Goal: Information Seeking & Learning: Understand process/instructions

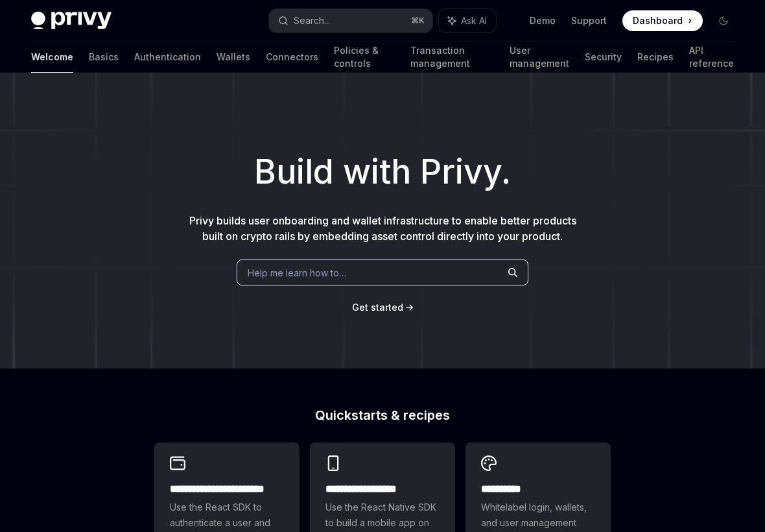
click at [405, 259] on div "Help me learn how to…" at bounding box center [383, 272] width 292 height 26
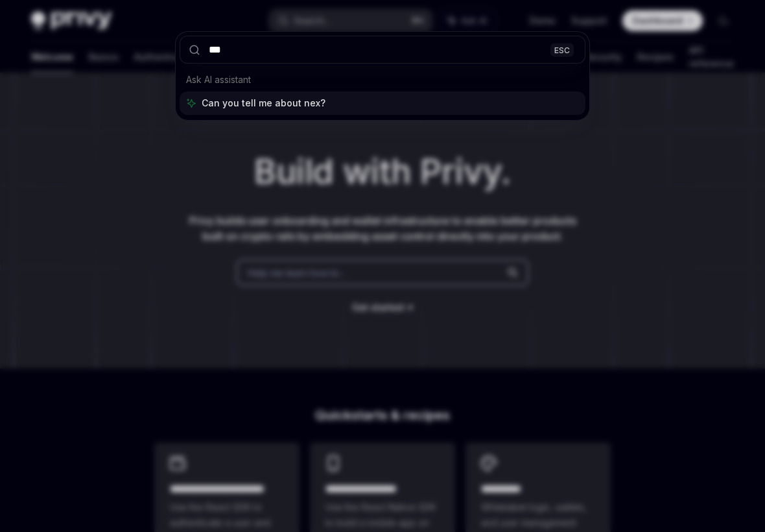
type input "****"
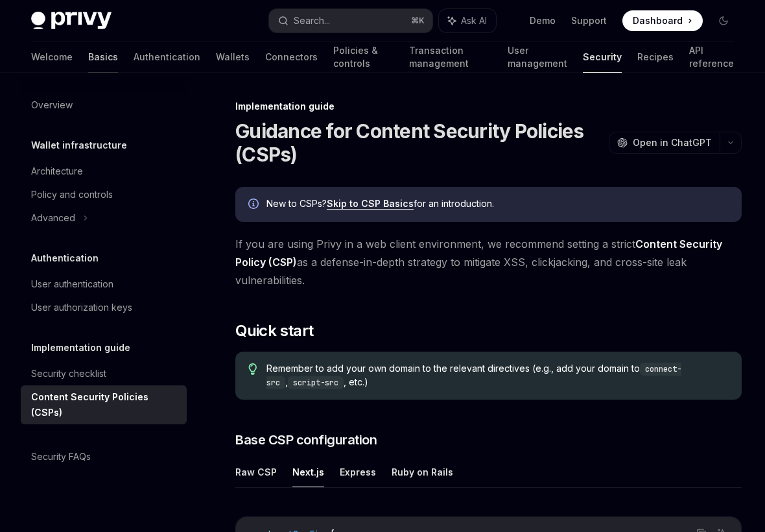
click at [88, 55] on link "Basics" at bounding box center [103, 57] width 30 height 31
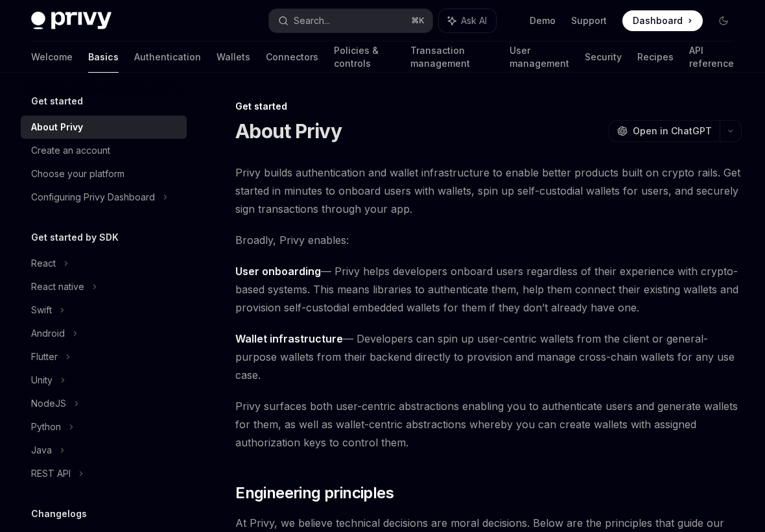
scroll to position [31, 0]
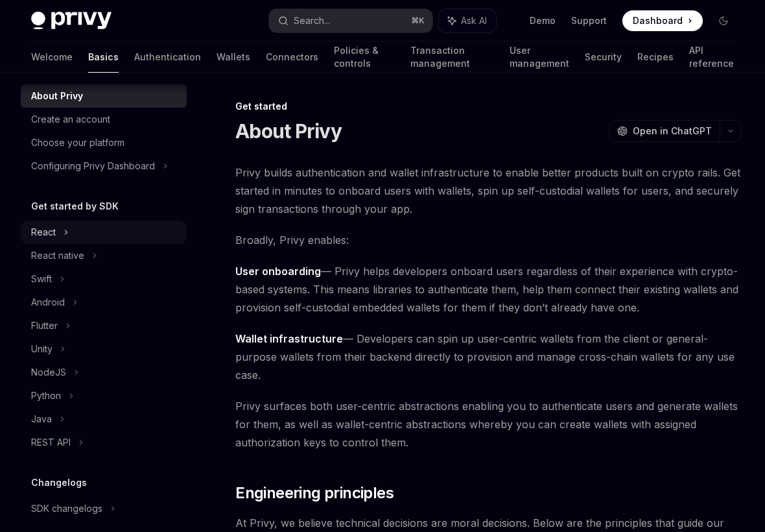
click at [66, 226] on icon at bounding box center [66, 232] width 5 height 16
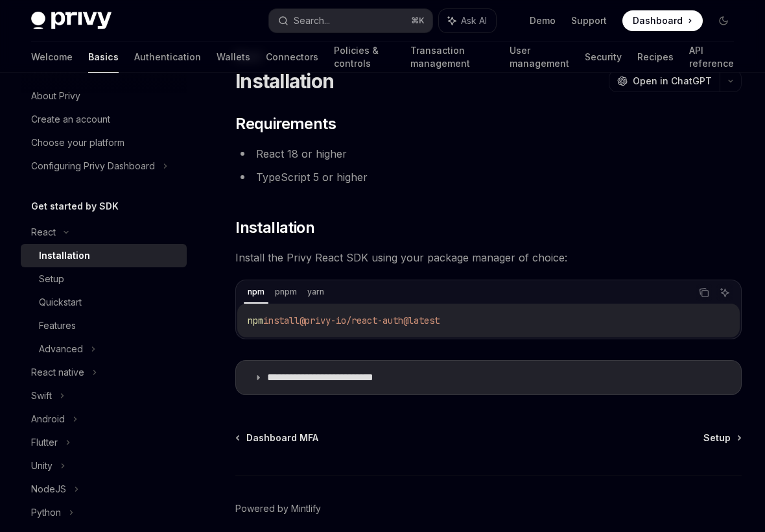
scroll to position [57, 0]
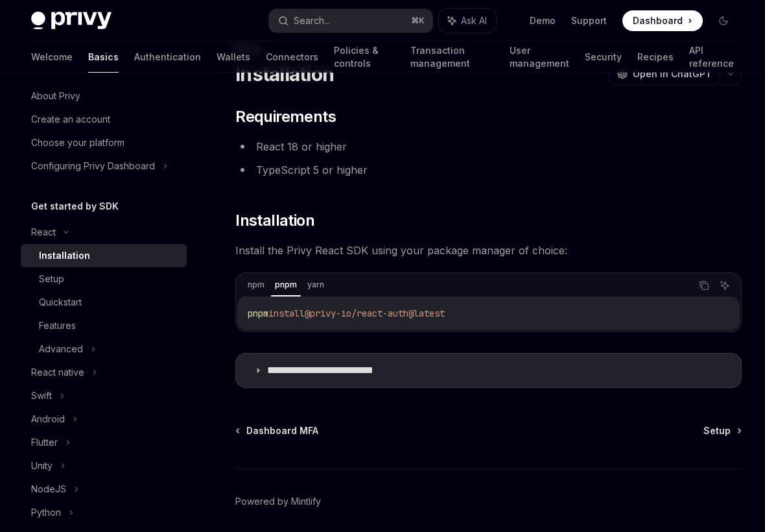
click at [445, 317] on span "@privy-io/react-auth@latest" at bounding box center [375, 313] width 140 height 12
drag, startPoint x: 525, startPoint y: 313, endPoint x: 237, endPoint y: 320, distance: 288.7
click at [237, 320] on div "npm pnpm yarn Copy Ask AI pnpm install @privy-io/react-auth@latest" at bounding box center [488, 302] width 507 height 60
copy span "pnpm install @privy-io/react-auth@latest"
click at [407, 381] on summary "**********" at bounding box center [488, 370] width 505 height 34
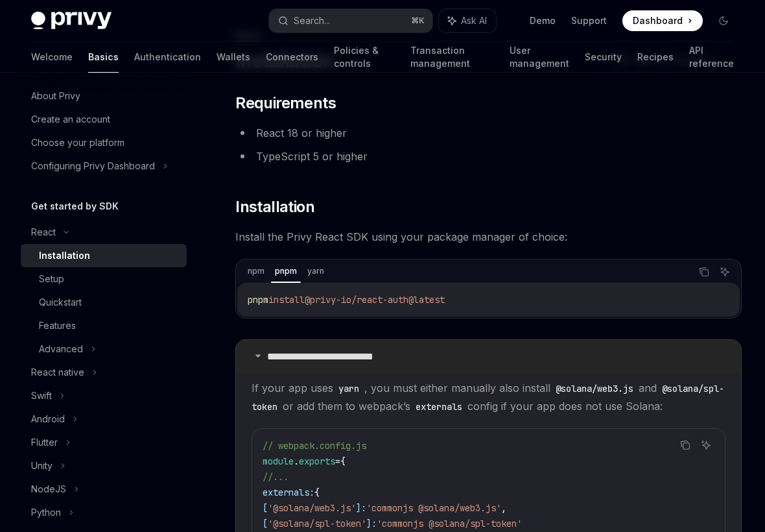
scroll to position [73, 0]
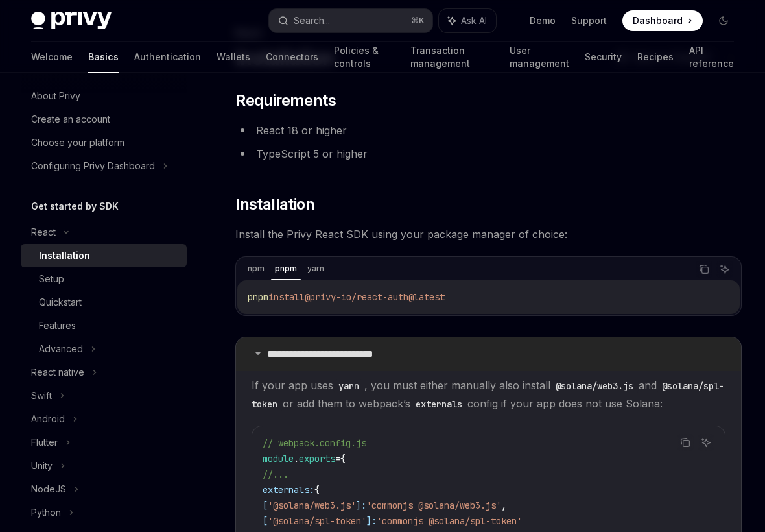
click at [377, 362] on summary "**********" at bounding box center [488, 354] width 505 height 34
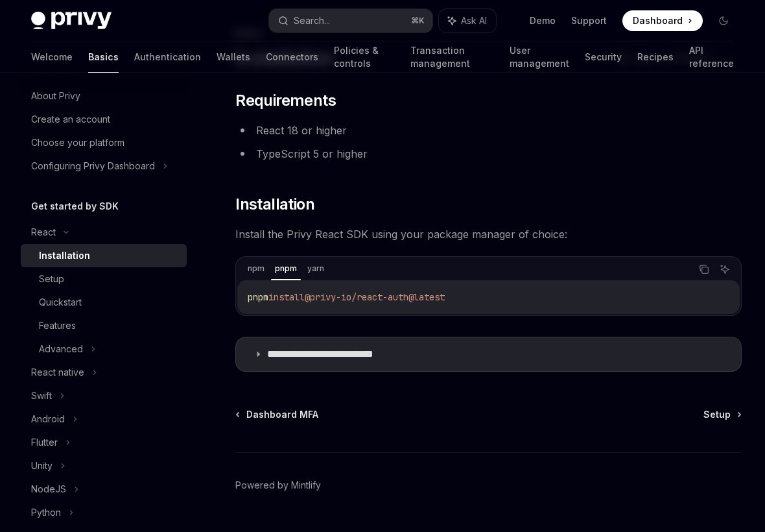
click at [505, 305] on div "pnpm install @privy-io/react-auth@latest" at bounding box center [488, 297] width 503 height 34
drag, startPoint x: 528, startPoint y: 301, endPoint x: 228, endPoint y: 300, distance: 299.6
click at [228, 300] on div "**********" at bounding box center [367, 294] width 755 height 539
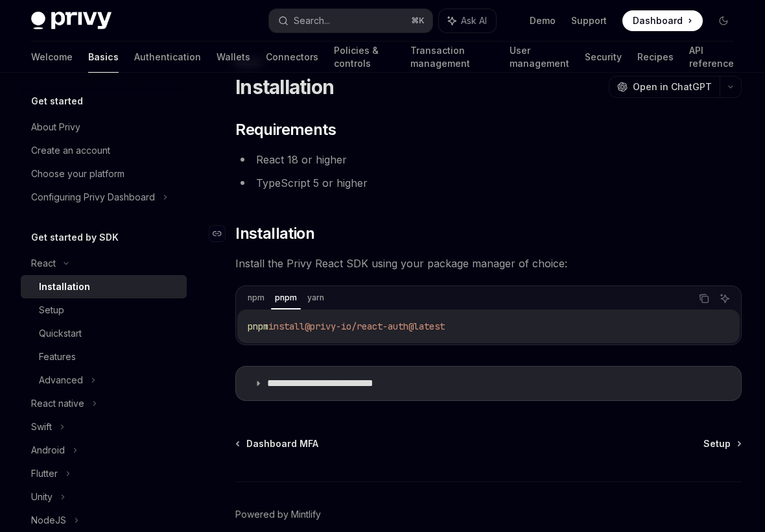
click at [461, 229] on h2 "​ Installation" at bounding box center [488, 233] width 507 height 21
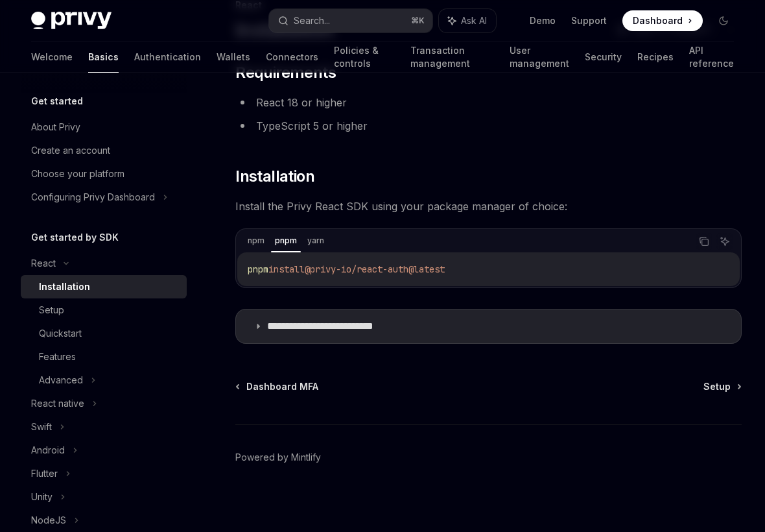
scroll to position [106, 0]
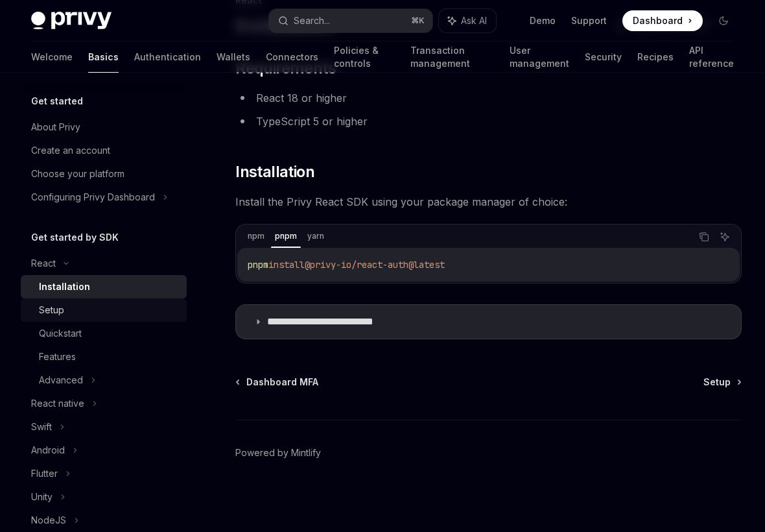
click at [77, 304] on div "Setup" at bounding box center [109, 310] width 140 height 16
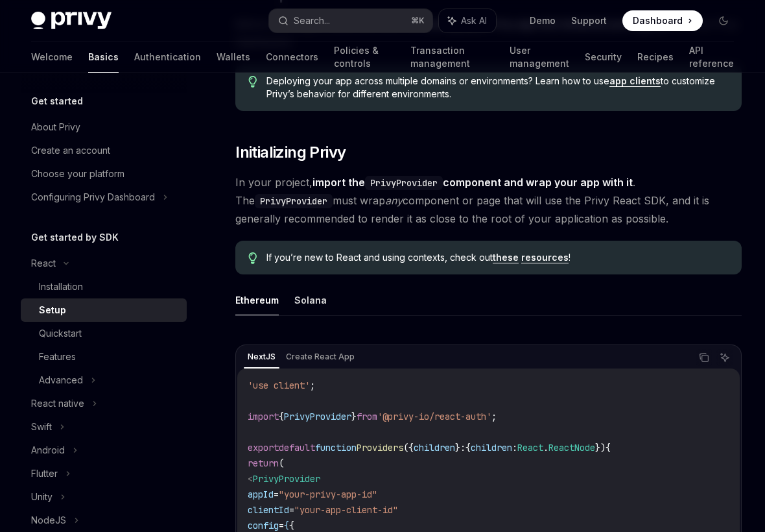
scroll to position [71, 0]
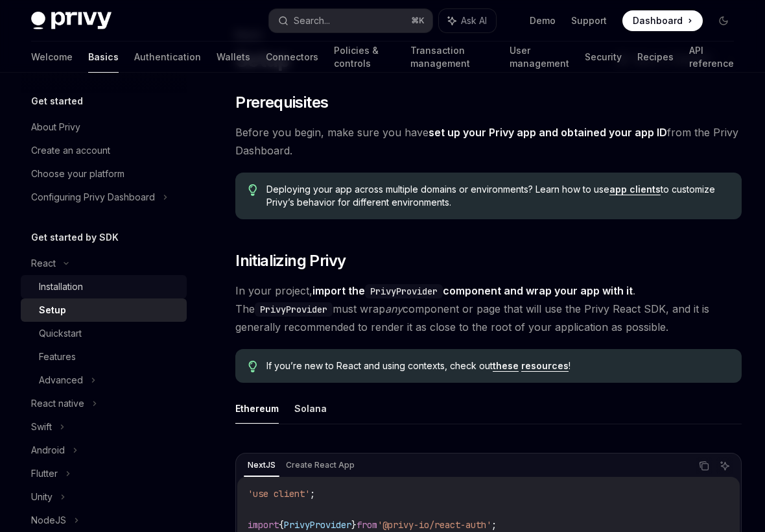
click at [78, 280] on div "Installation" at bounding box center [61, 287] width 44 height 16
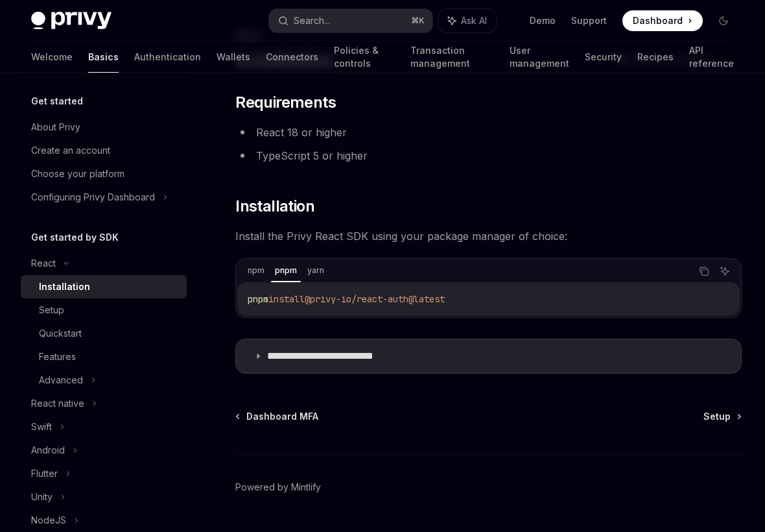
scroll to position [106, 0]
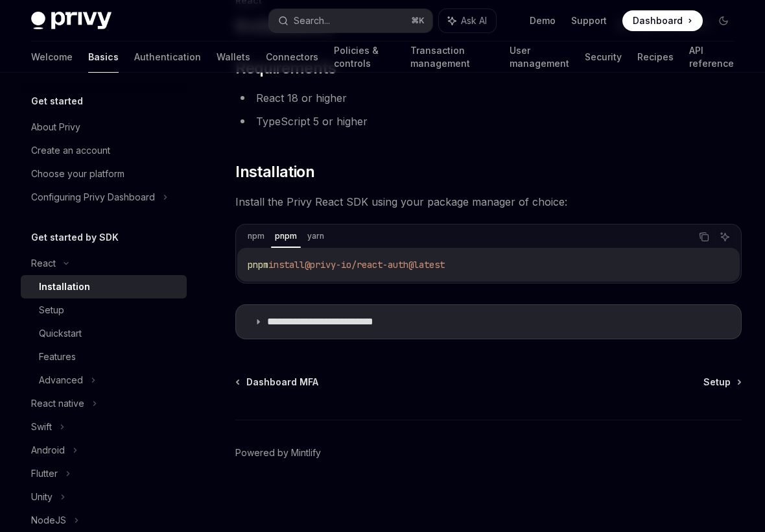
click at [496, 263] on code "pnpm install @privy-io/react-auth@latest" at bounding box center [489, 265] width 482 height 16
drag, startPoint x: 514, startPoint y: 263, endPoint x: 242, endPoint y: 266, distance: 271.8
click at [242, 266] on div "pnpm install @privy-io/react-auth@latest" at bounding box center [488, 265] width 503 height 34
copy span "pnpm install @privy-io/react-auth@latest"
click at [66, 305] on div "Setup" at bounding box center [109, 310] width 140 height 16
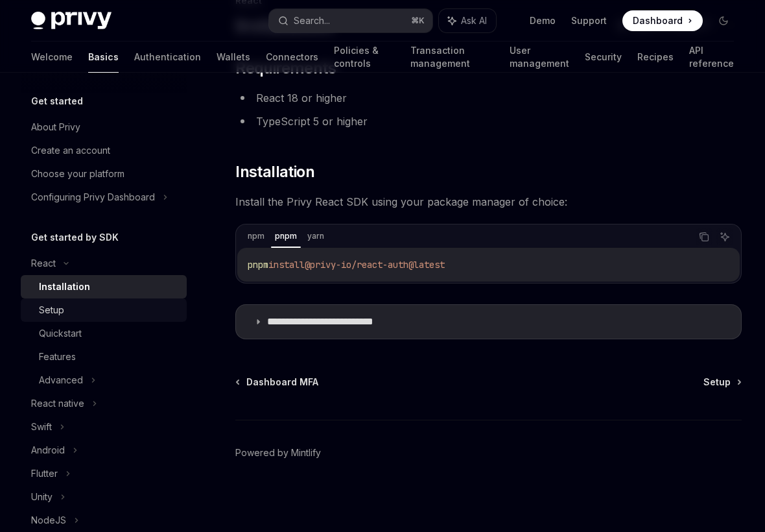
type textarea "*"
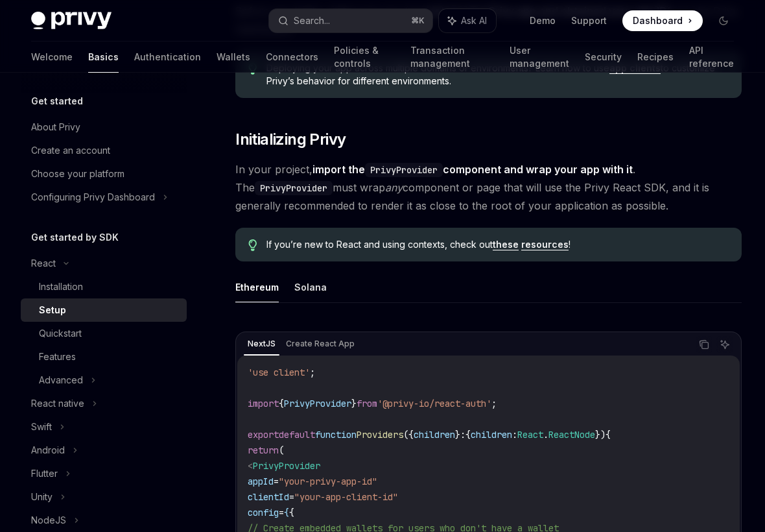
scroll to position [194, 0]
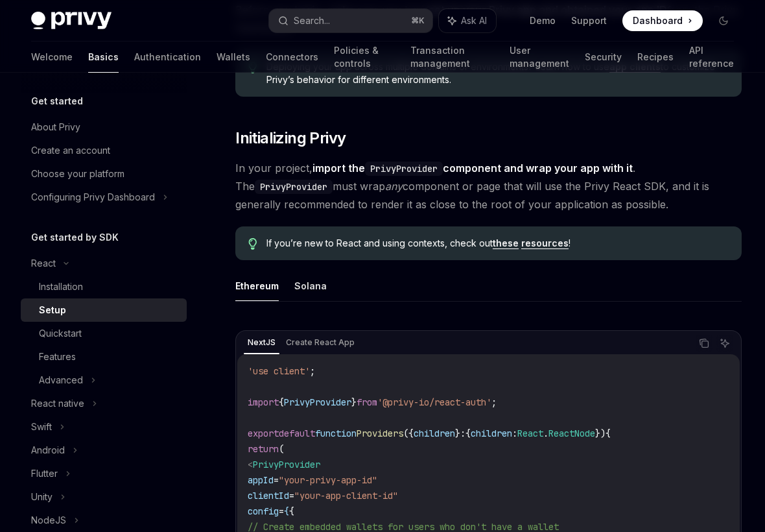
click at [335, 400] on span "PrivyProvider" at bounding box center [317, 402] width 67 height 12
copy span "PrivyProvider"
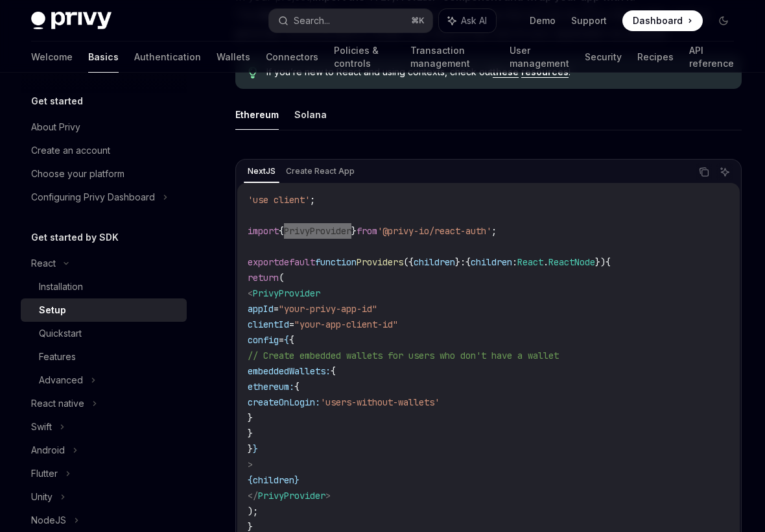
scroll to position [368, 0]
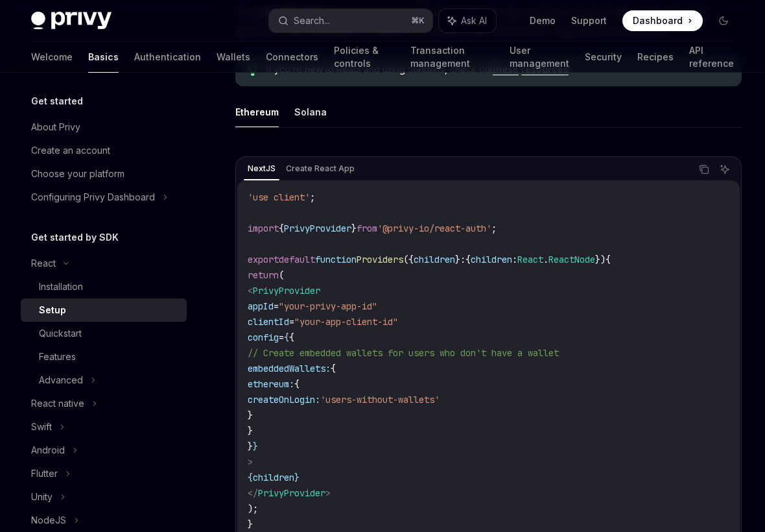
click at [457, 321] on code "'use client' ; import { PrivyProvider } from '@privy-io/react-auth' ; export de…" at bounding box center [489, 360] width 482 height 342
drag, startPoint x: 465, startPoint y: 321, endPoint x: 278, endPoint y: 321, distance: 186.8
click at [278, 321] on code "'use client' ; import { PrivyProvider } from '@privy-io/react-auth' ; export de…" at bounding box center [489, 360] width 482 height 342
copy span "clientId = "your-app-client-id""
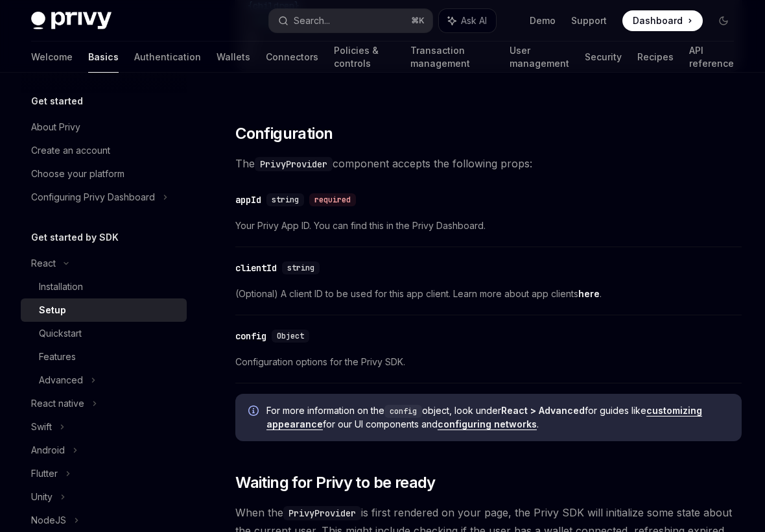
scroll to position [835, 0]
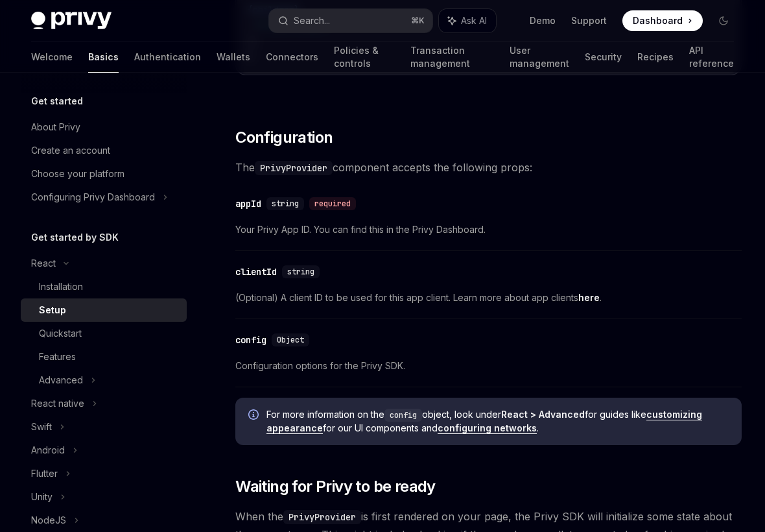
click at [598, 298] on link "here" at bounding box center [589, 298] width 21 height 12
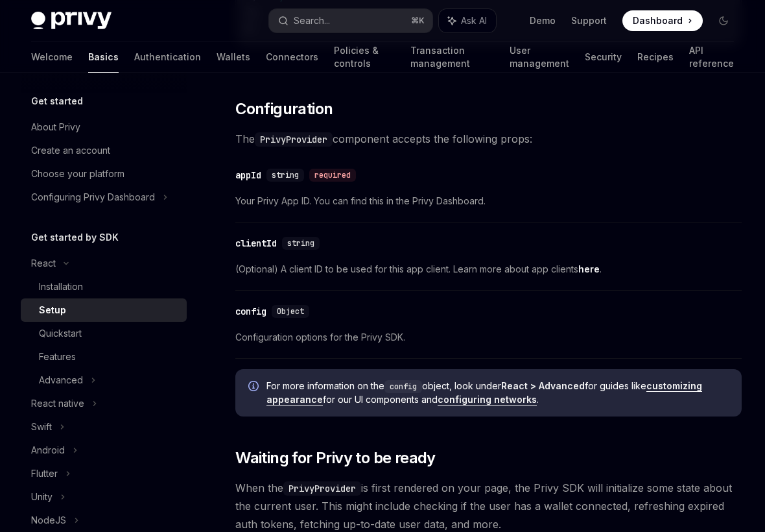
click at [473, 257] on div "​ clientId string (Optional) A client ID to be used for this app client. Learn …" at bounding box center [488, 260] width 507 height 62
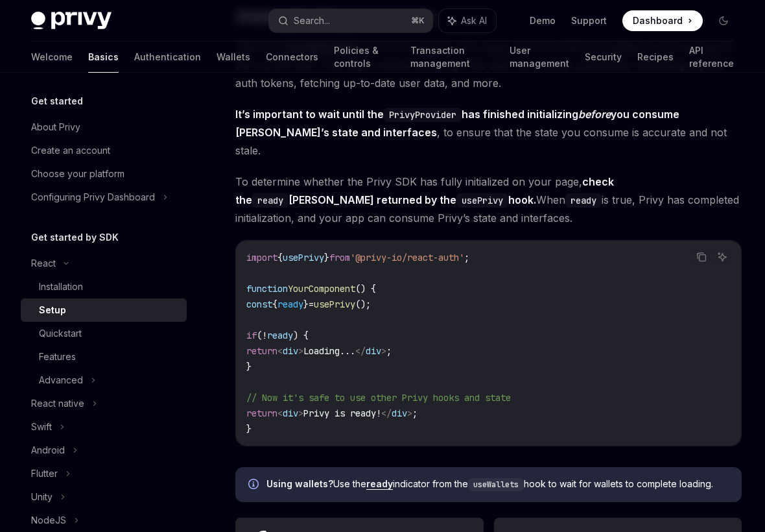
scroll to position [1304, 0]
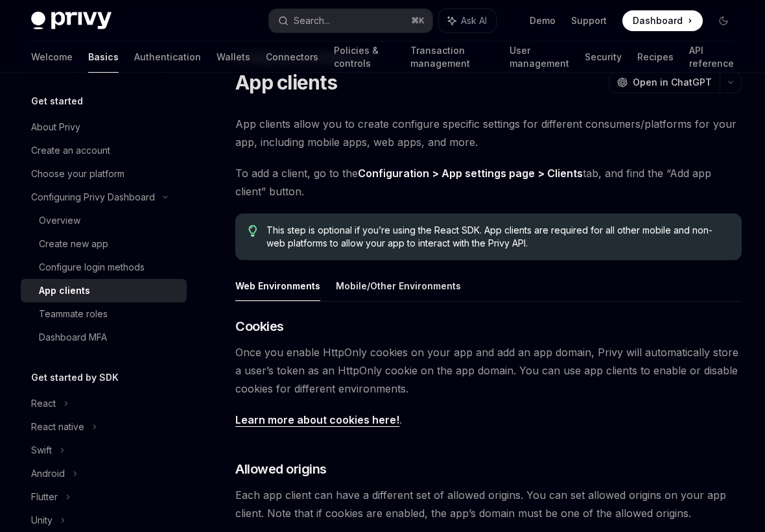
scroll to position [47, 0]
